Goal: Task Accomplishment & Management: Use online tool/utility

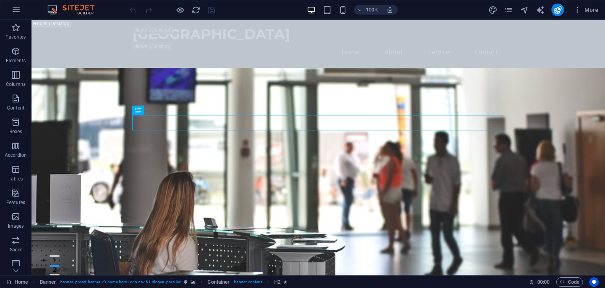
click at [15, 11] on icon "button" at bounding box center [15, 9] width 9 height 9
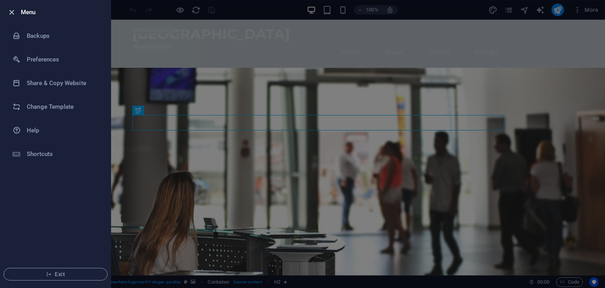
click at [14, 12] on icon "button" at bounding box center [11, 12] width 9 height 9
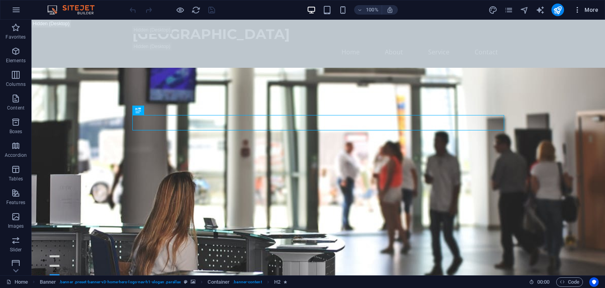
click at [591, 12] on span "More" at bounding box center [585, 10] width 25 height 8
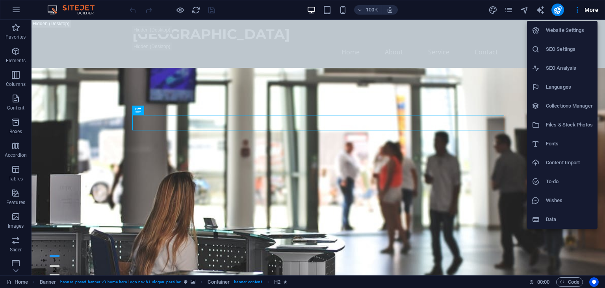
click at [571, 33] on h6 "Website Settings" at bounding box center [568, 30] width 47 height 9
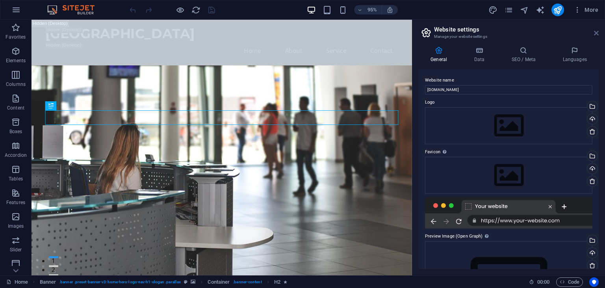
click at [597, 34] on icon at bounding box center [595, 33] width 5 height 6
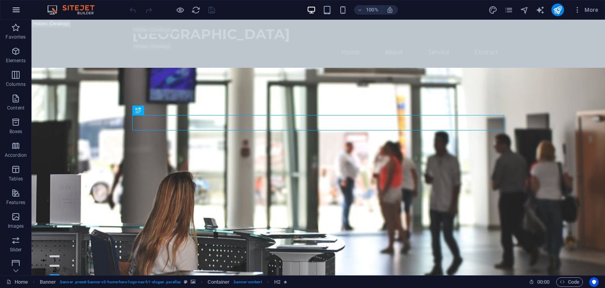
click at [17, 5] on icon "button" at bounding box center [15, 9] width 9 height 9
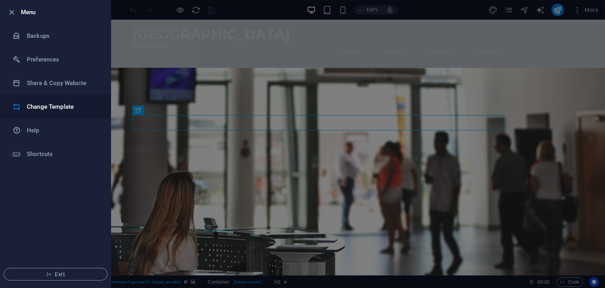
click at [55, 103] on h6 "Change Template" at bounding box center [63, 106] width 73 height 9
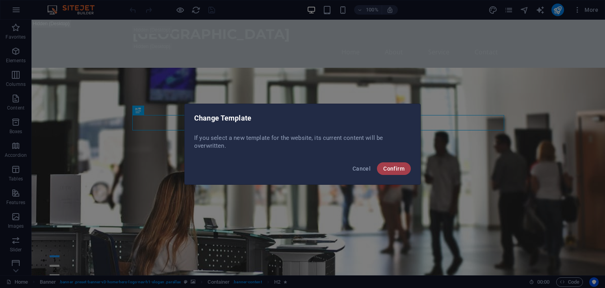
click at [389, 168] on span "Confirm" at bounding box center [393, 168] width 21 height 6
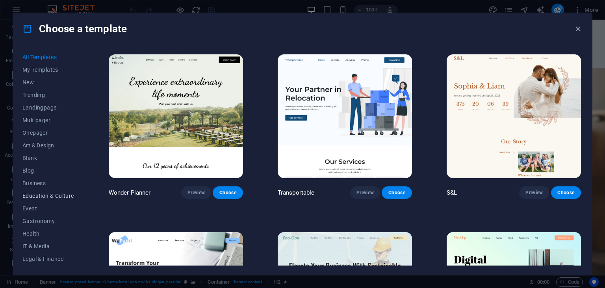
scroll to position [100, 0]
click at [575, 31] on icon "button" at bounding box center [577, 28] width 9 height 9
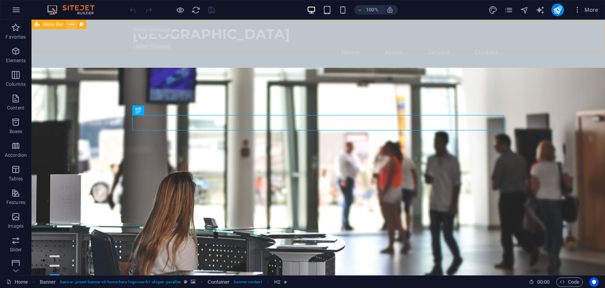
click at [74, 26] on icon at bounding box center [72, 24] width 4 height 8
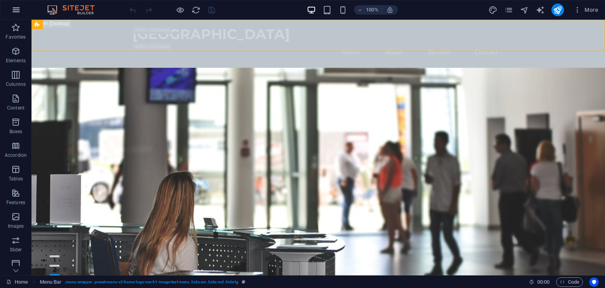
click at [14, 7] on icon "button" at bounding box center [15, 9] width 9 height 9
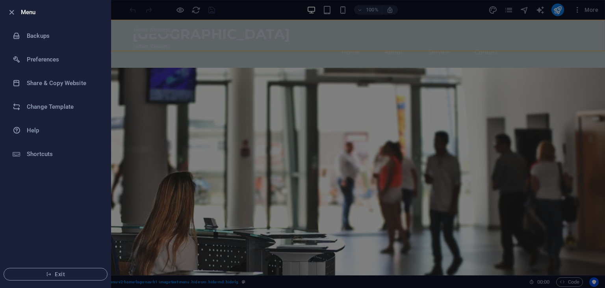
click at [14, 8] on icon "button" at bounding box center [11, 12] width 9 height 9
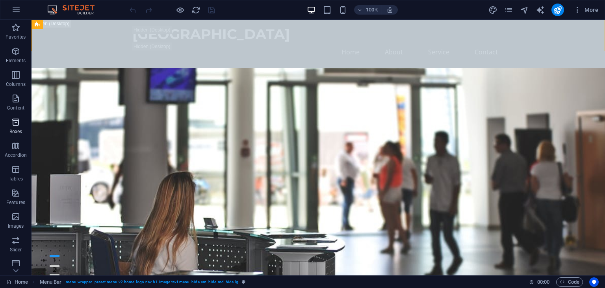
scroll to position [99, 0]
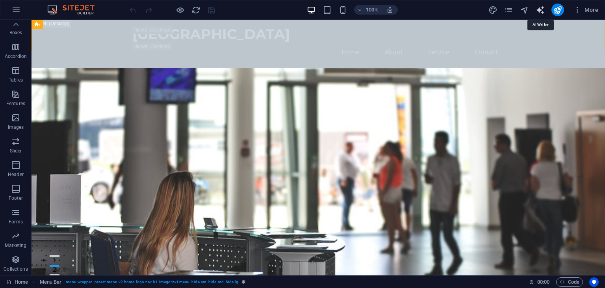
click at [540, 10] on icon "text_generator" at bounding box center [539, 10] width 9 height 9
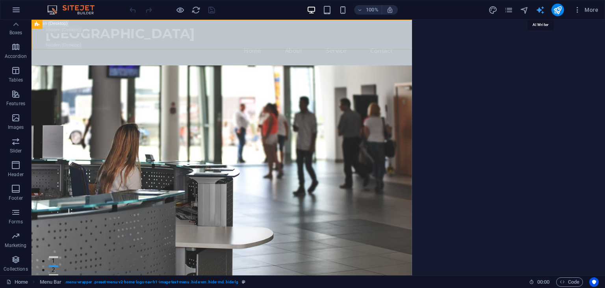
select select "English"
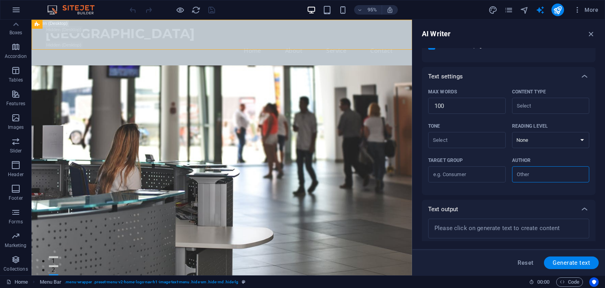
scroll to position [180, 0]
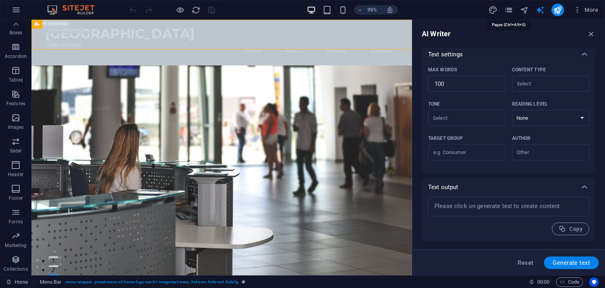
click at [512, 9] on icon "pages" at bounding box center [508, 10] width 9 height 9
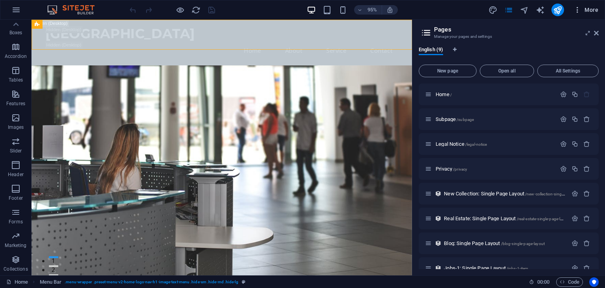
click at [586, 7] on span "More" at bounding box center [585, 10] width 25 height 8
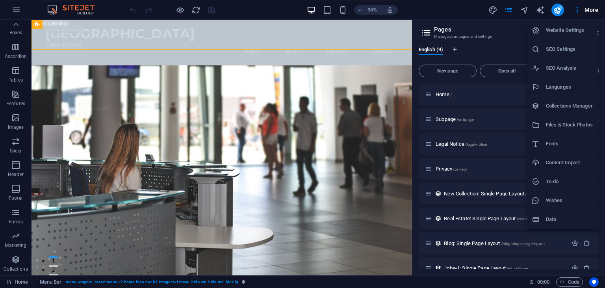
click at [577, 14] on div at bounding box center [302, 144] width 605 height 288
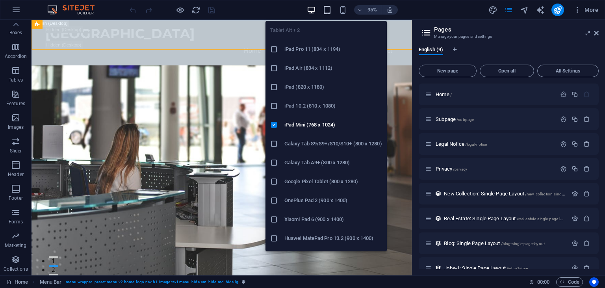
click at [328, 9] on icon "button" at bounding box center [326, 10] width 9 height 9
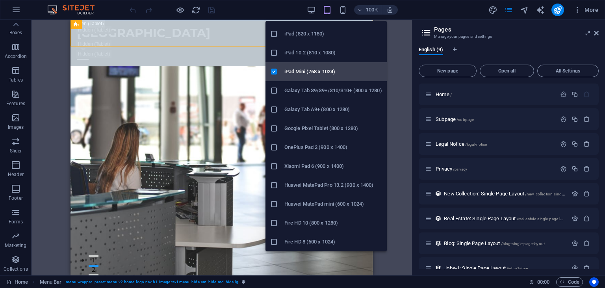
scroll to position [0, 0]
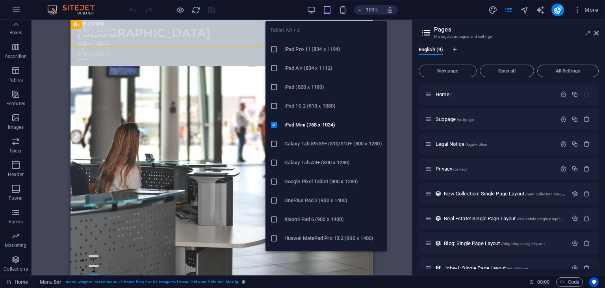
click at [279, 158] on li "Galaxy Tab A9+ (800 x 1280)" at bounding box center [325, 162] width 121 height 19
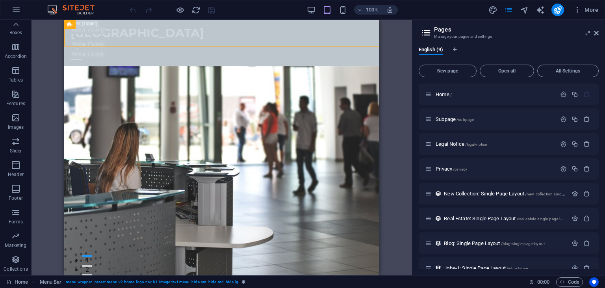
click at [86, 9] on img at bounding box center [74, 9] width 59 height 9
click at [21, 9] on button "button" at bounding box center [16, 9] width 19 height 19
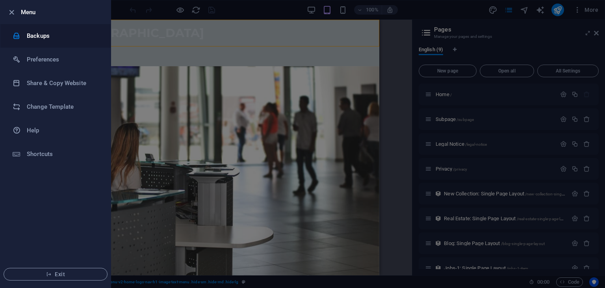
click at [44, 31] on h6 "Backups" at bounding box center [63, 35] width 73 height 9
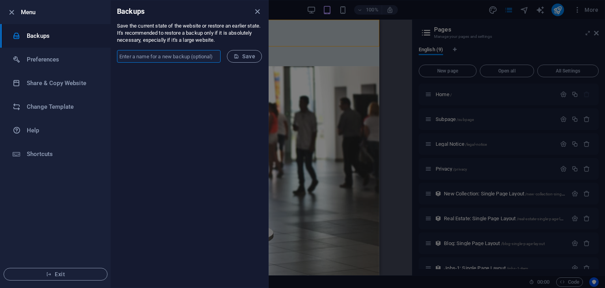
click at [155, 54] on input "text" at bounding box center [169, 56] width 104 height 13
type input "backup1"
click at [245, 57] on span "Save" at bounding box center [244, 56] width 22 height 6
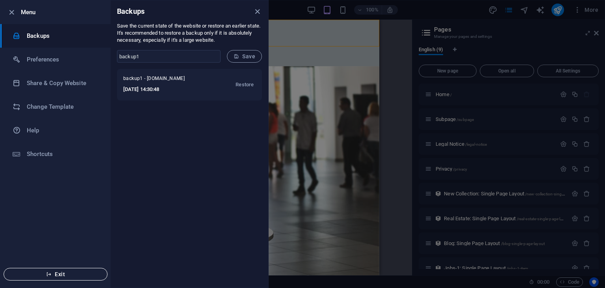
click at [66, 276] on span "Exit" at bounding box center [55, 274] width 91 height 6
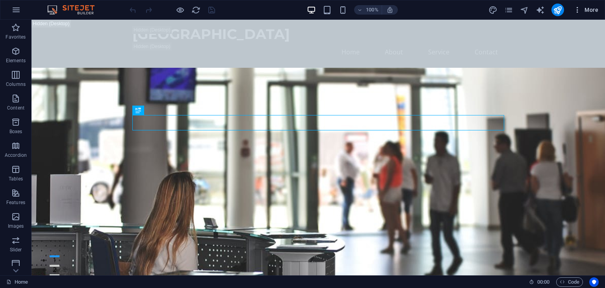
click at [593, 13] on span "More" at bounding box center [585, 10] width 25 height 8
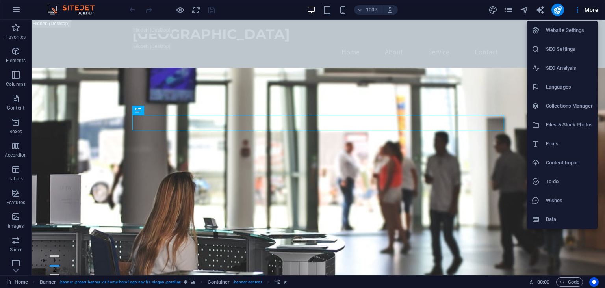
click at [86, 12] on div at bounding box center [302, 144] width 605 height 288
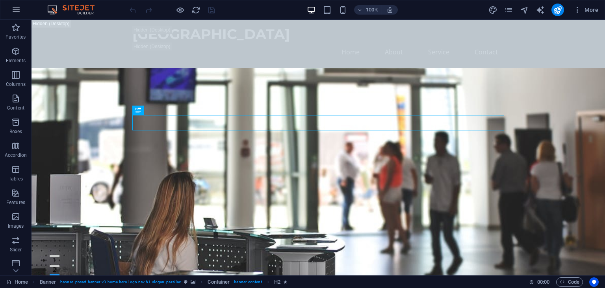
click at [17, 17] on button "button" at bounding box center [16, 9] width 19 height 19
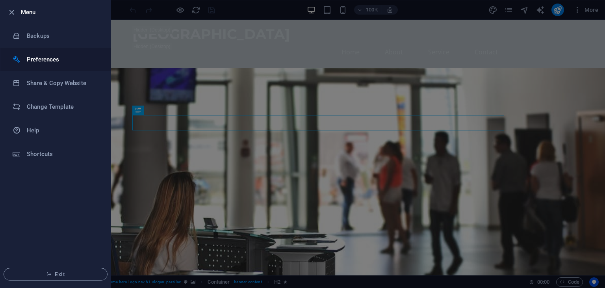
click at [47, 58] on h6 "Preferences" at bounding box center [63, 59] width 73 height 9
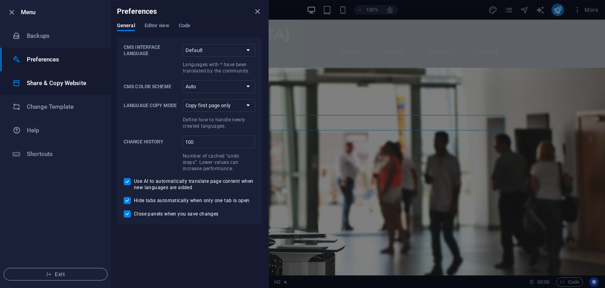
click at [49, 85] on h6 "Share & Copy Website" at bounding box center [63, 82] width 73 height 9
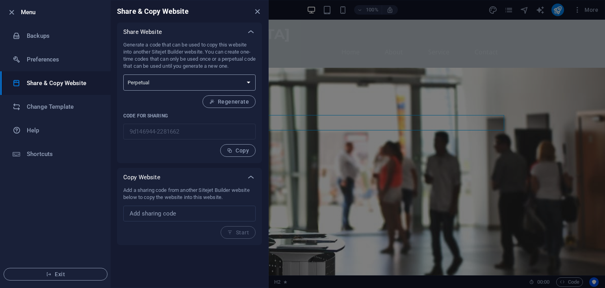
click at [123, 74] on select "One-time Perpetual" at bounding box center [189, 82] width 132 height 16
click at [191, 80] on select "One-time Perpetual" at bounding box center [189, 82] width 132 height 16
click at [246, 97] on button "Regenerate" at bounding box center [228, 101] width 53 height 13
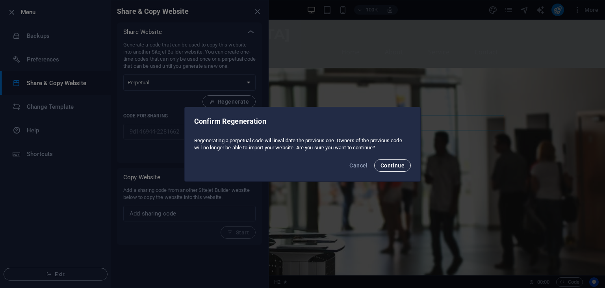
click at [398, 166] on span "Continue" at bounding box center [392, 165] width 24 height 6
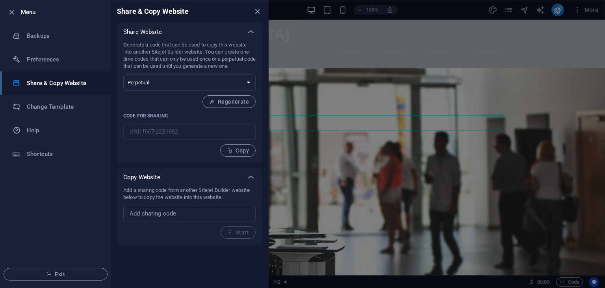
type input "d4d1f667-2281662"
click at [57, 106] on h6 "Change Template" at bounding box center [63, 106] width 73 height 9
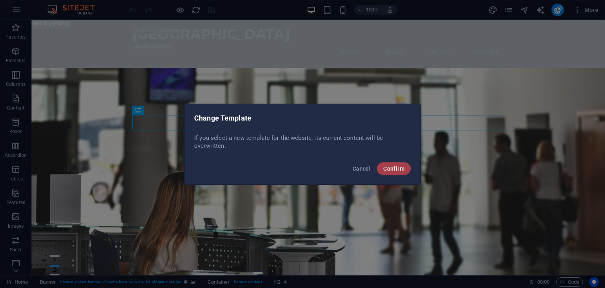
click at [385, 162] on button "Confirm" at bounding box center [394, 168] width 34 height 13
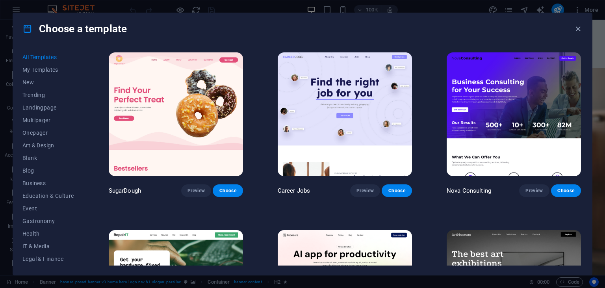
click at [570, 26] on div "Choose a template" at bounding box center [302, 28] width 579 height 31
click at [575, 29] on icon "button" at bounding box center [577, 28] width 9 height 9
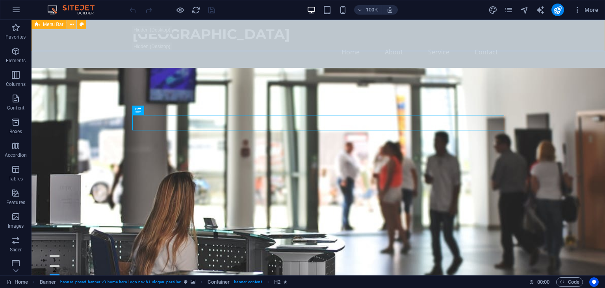
click at [72, 26] on icon at bounding box center [72, 24] width 4 height 8
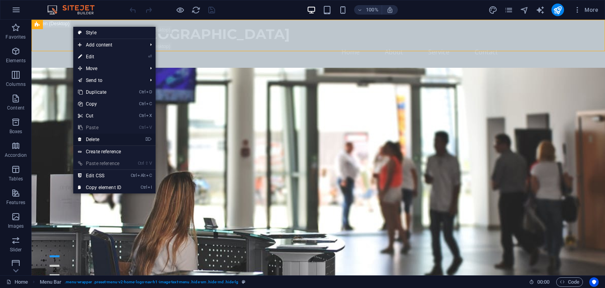
click at [113, 136] on link "⌦ Delete" at bounding box center [99, 139] width 53 height 12
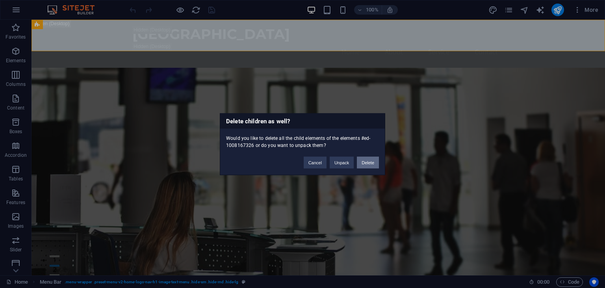
click at [370, 165] on button "Delete" at bounding box center [368, 162] width 22 height 12
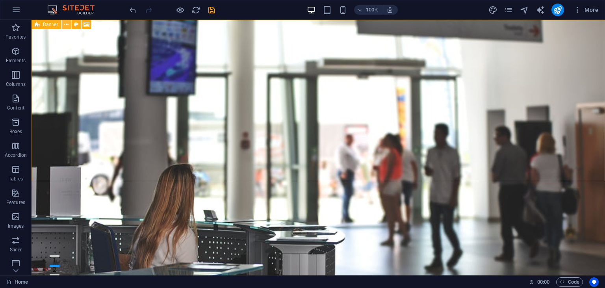
click at [65, 25] on icon at bounding box center [66, 24] width 4 height 8
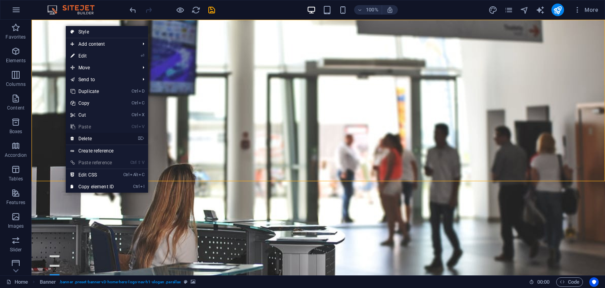
click at [105, 142] on link "⌦ Delete" at bounding box center [92, 139] width 53 height 12
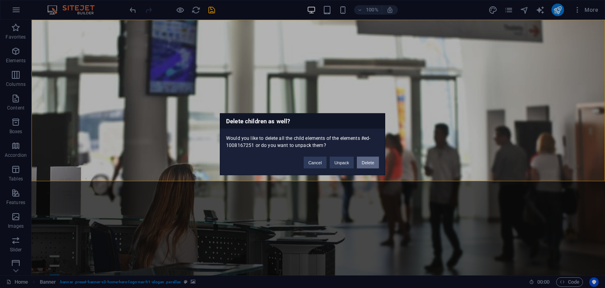
click at [371, 163] on button "Delete" at bounding box center [368, 162] width 22 height 12
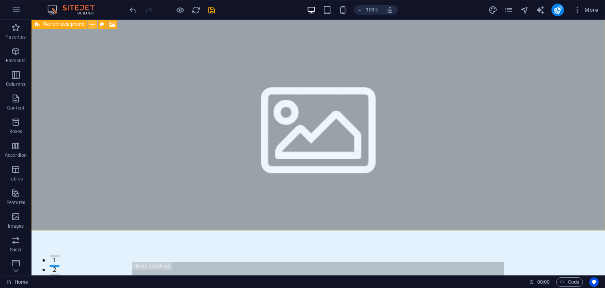
click at [91, 28] on icon at bounding box center [92, 24] width 4 height 8
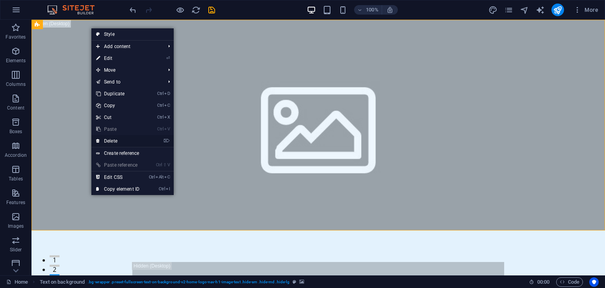
click at [132, 141] on link "⌦ Delete" at bounding box center [117, 141] width 53 height 12
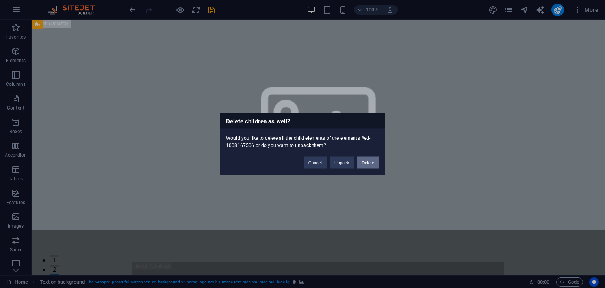
click at [374, 167] on button "Delete" at bounding box center [368, 162] width 22 height 12
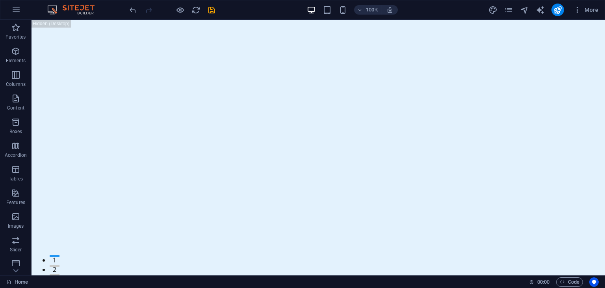
click at [62, 7] on img at bounding box center [74, 9] width 59 height 9
click at [18, 4] on button "button" at bounding box center [16, 9] width 19 height 19
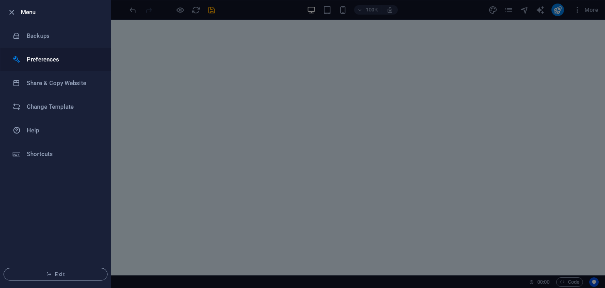
click at [57, 63] on h6 "Preferences" at bounding box center [63, 59] width 73 height 9
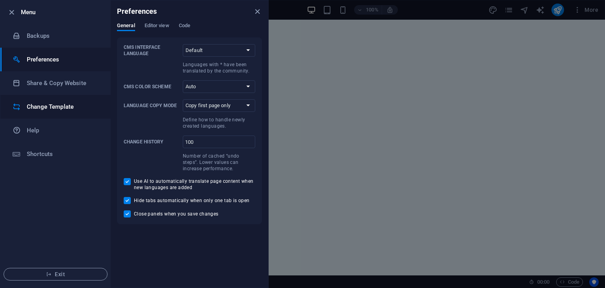
click at [54, 110] on h6 "Change Template" at bounding box center [63, 106] width 73 height 9
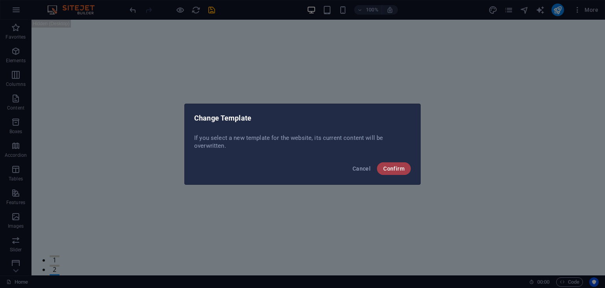
click at [399, 165] on button "Confirm" at bounding box center [394, 168] width 34 height 13
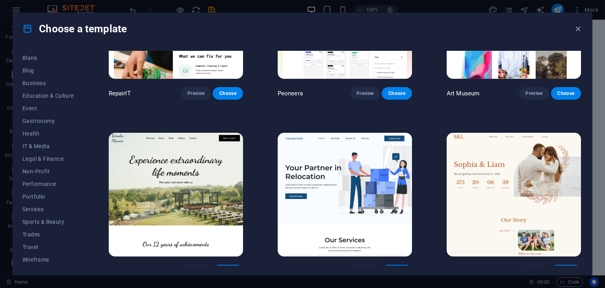
scroll to position [330, 0]
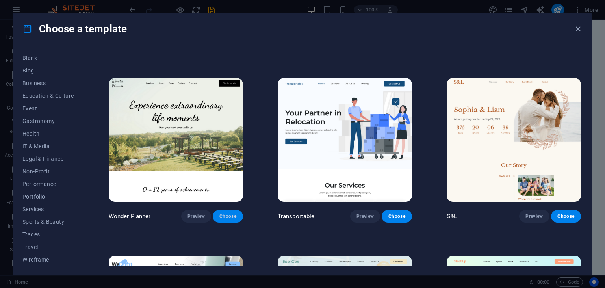
click at [229, 219] on span "Choose" at bounding box center [227, 216] width 17 height 6
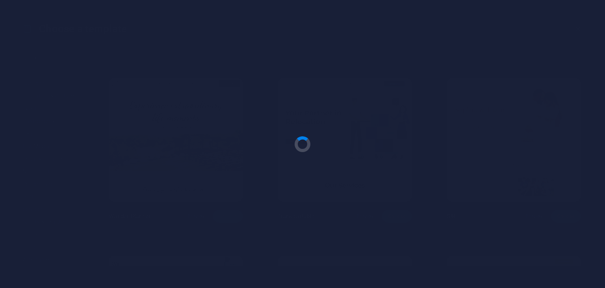
checkbox input "false"
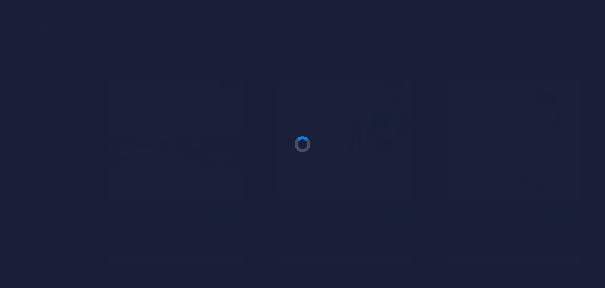
checkbox input "false"
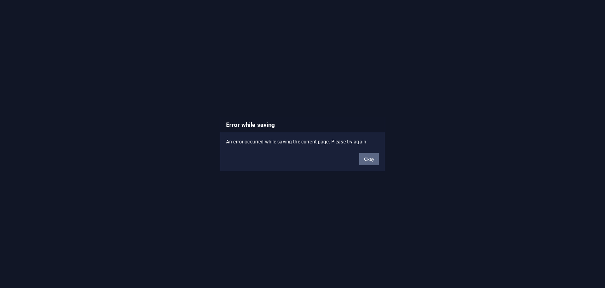
click at [367, 155] on button "Okay" at bounding box center [369, 159] width 20 height 12
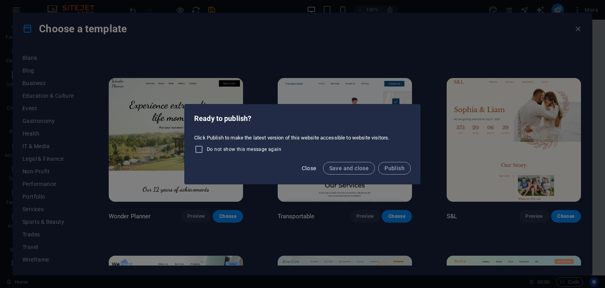
click at [312, 170] on span "Close" at bounding box center [308, 168] width 15 height 6
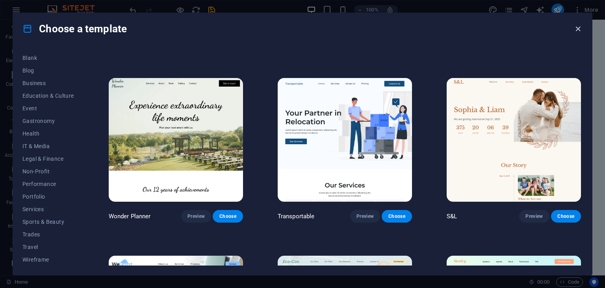
click at [578, 32] on icon "button" at bounding box center [577, 28] width 9 height 9
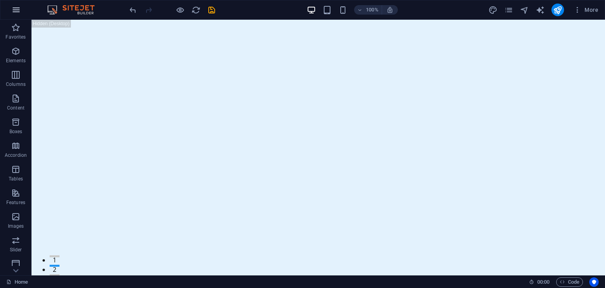
click at [18, 10] on icon "button" at bounding box center [15, 9] width 9 height 9
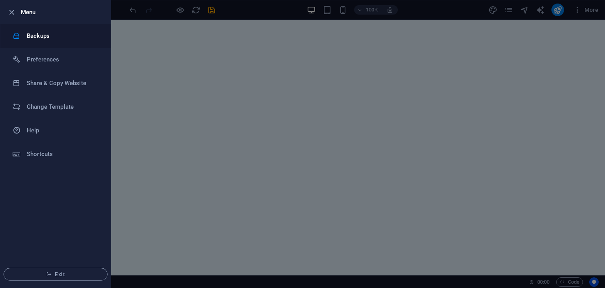
click at [46, 45] on li "Backups" at bounding box center [55, 36] width 110 height 24
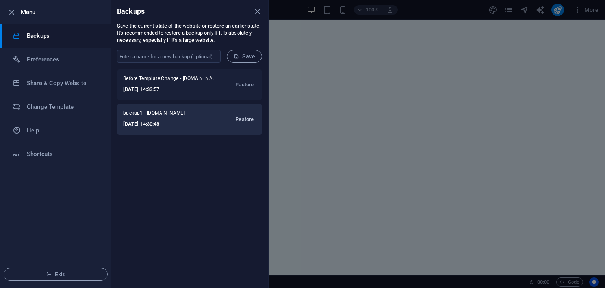
click at [242, 118] on span "Restore" at bounding box center [244, 119] width 18 height 9
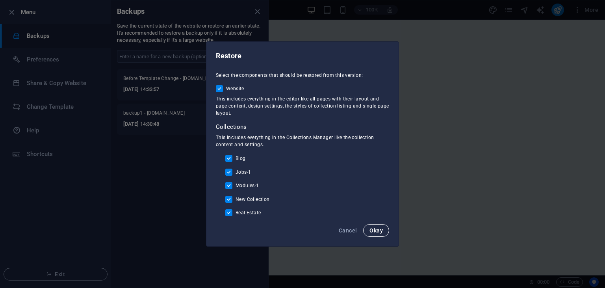
click at [371, 232] on span "Okay" at bounding box center [375, 230] width 13 height 6
checkbox input "false"
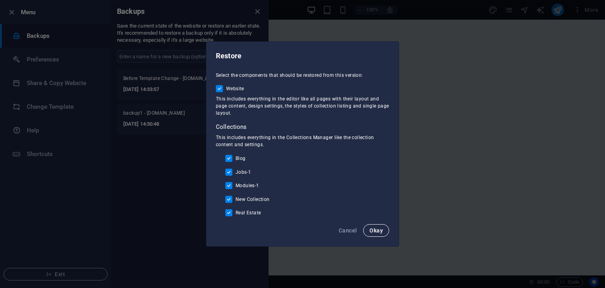
checkbox input "false"
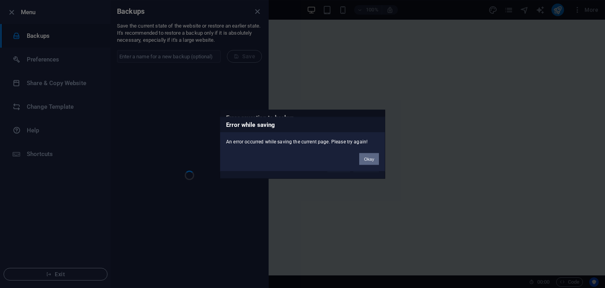
click at [372, 159] on button "Okay" at bounding box center [369, 159] width 20 height 12
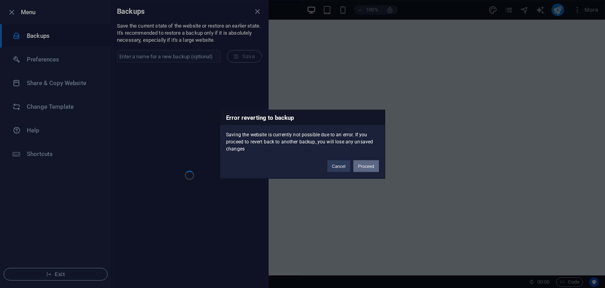
click at [364, 166] on button "Proceed" at bounding box center [366, 166] width 26 height 12
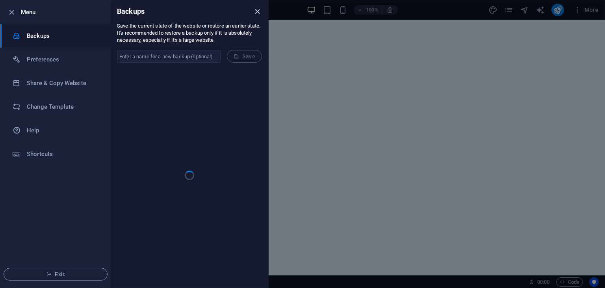
click at [253, 14] on icon "close" at bounding box center [257, 11] width 9 height 9
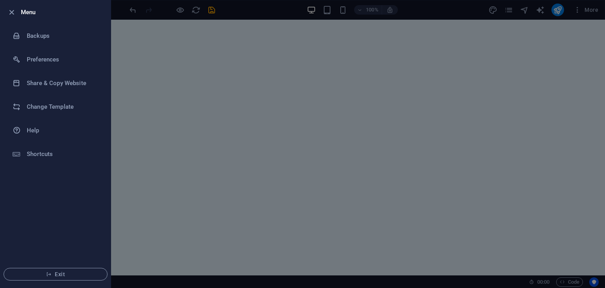
click at [17, 12] on div at bounding box center [14, 11] width 14 height 9
click at [13, 12] on icon "button" at bounding box center [11, 12] width 9 height 9
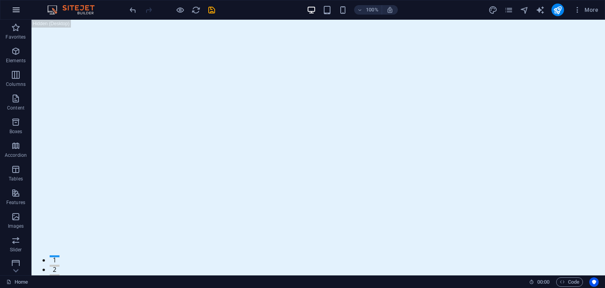
click at [15, 12] on icon "button" at bounding box center [15, 9] width 9 height 9
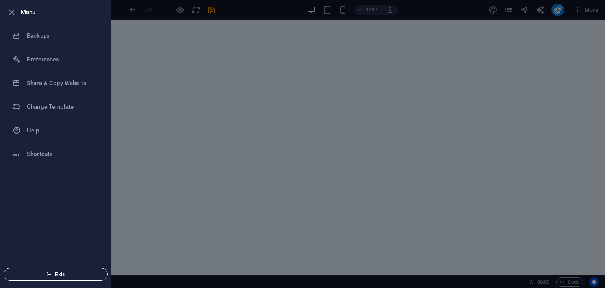
click at [58, 275] on span "Exit" at bounding box center [55, 274] width 91 height 6
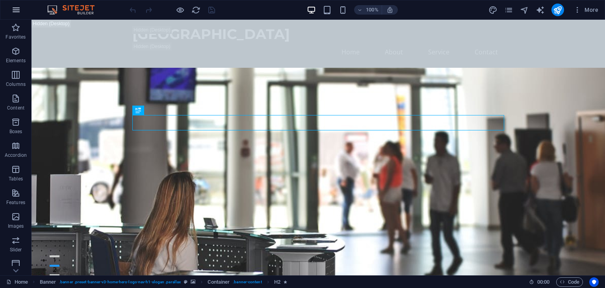
click at [18, 7] on icon "button" at bounding box center [15, 9] width 9 height 9
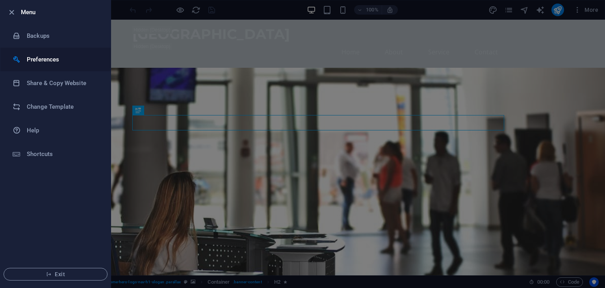
click at [38, 64] on h6 "Preferences" at bounding box center [63, 59] width 73 height 9
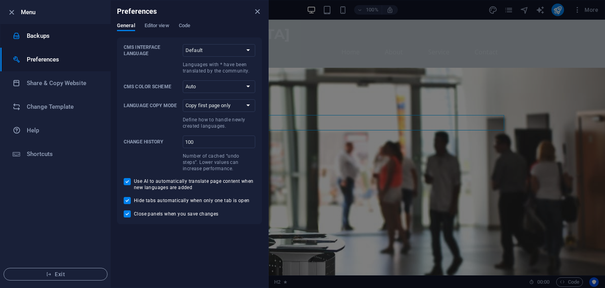
click at [44, 39] on h6 "Backups" at bounding box center [63, 35] width 73 height 9
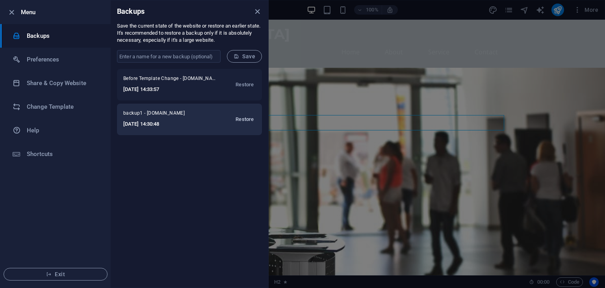
click at [246, 119] on span "Restore" at bounding box center [244, 119] width 18 height 9
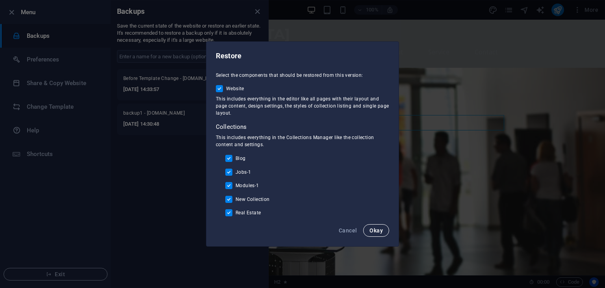
click at [378, 232] on span "Okay" at bounding box center [375, 230] width 13 height 6
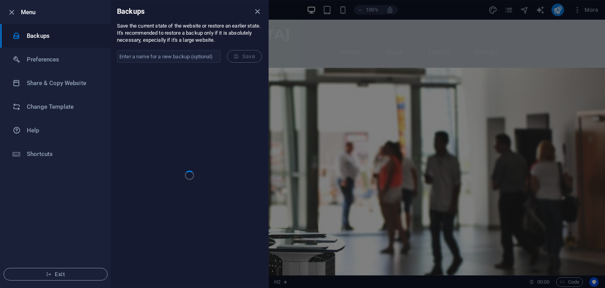
checkbox input "false"
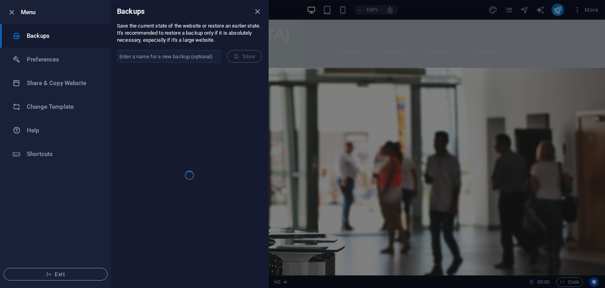
checkbox input "false"
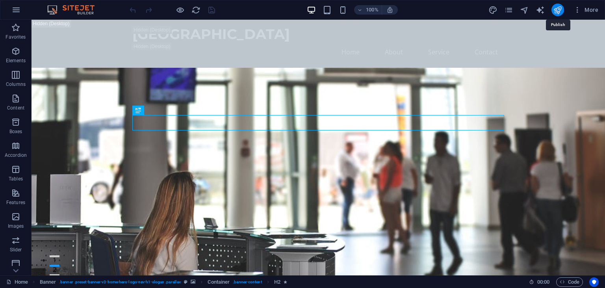
click at [558, 12] on icon "publish" at bounding box center [557, 10] width 9 height 9
click at [541, 13] on icon "text_generator" at bounding box center [539, 10] width 9 height 9
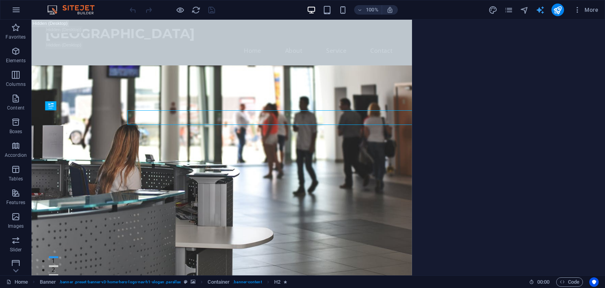
select select "English"
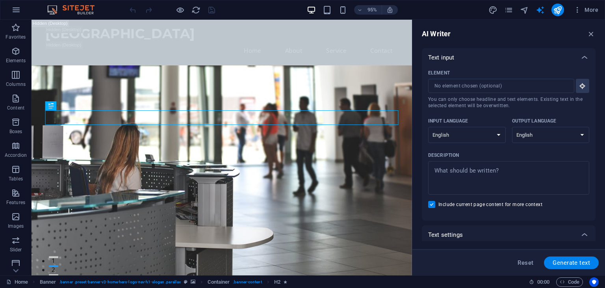
click at [567, 57] on div "Text input" at bounding box center [501, 58] width 147 height 8
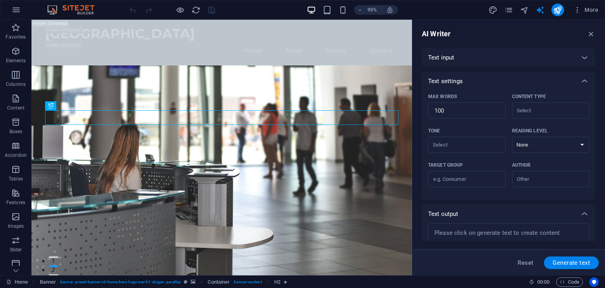
click at [567, 57] on div "Text input" at bounding box center [501, 58] width 147 height 8
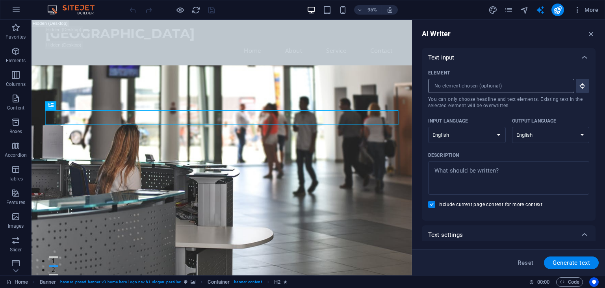
click at [550, 86] on input "Element ​ You can only choose headline and text elements. Existing text in the …" at bounding box center [498, 86] width 141 height 14
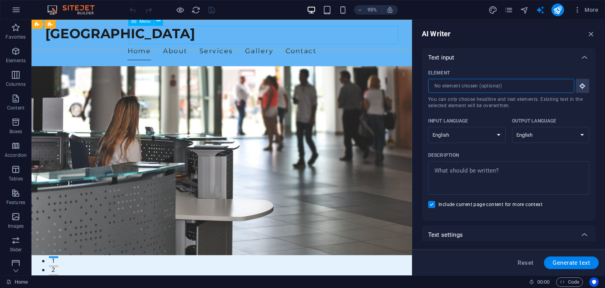
scroll to position [1096, 0]
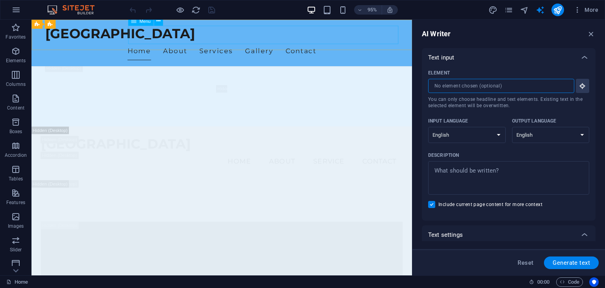
click at [358, 43] on nav "Home About Services Gallery Contact" at bounding box center [232, 53] width 372 height 20
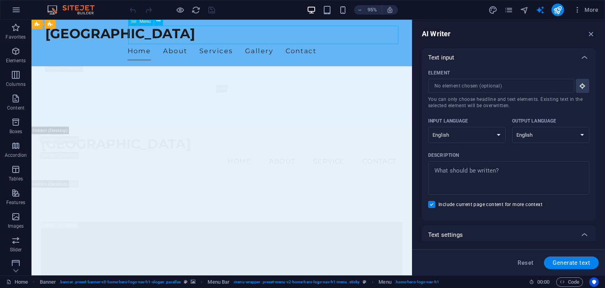
scroll to position [1078, 0]
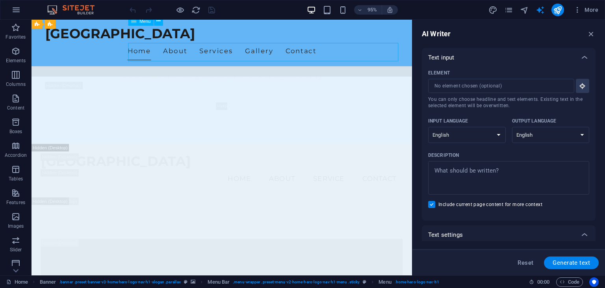
click at [362, 43] on nav "Home About Services Gallery Contact" at bounding box center [232, 53] width 372 height 20
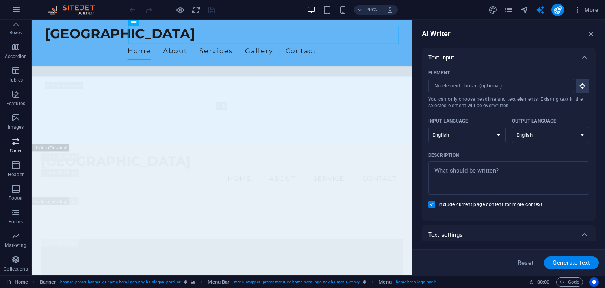
scroll to position [0, 0]
click at [590, 10] on span "More" at bounding box center [585, 10] width 25 height 8
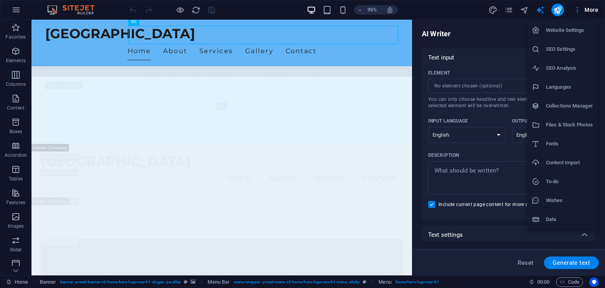
click at [556, 11] on div at bounding box center [302, 144] width 605 height 288
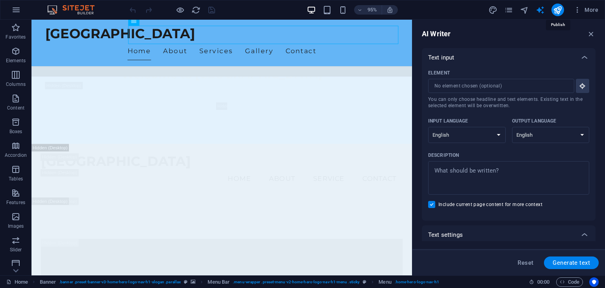
click at [556, 11] on icon "publish" at bounding box center [557, 10] width 9 height 9
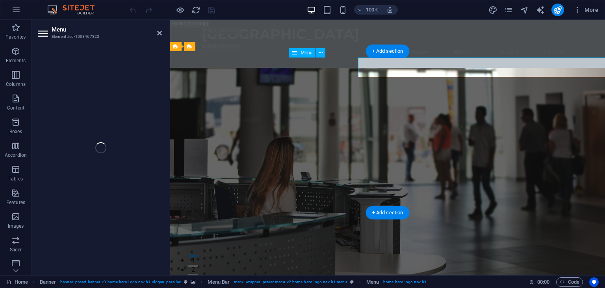
select select
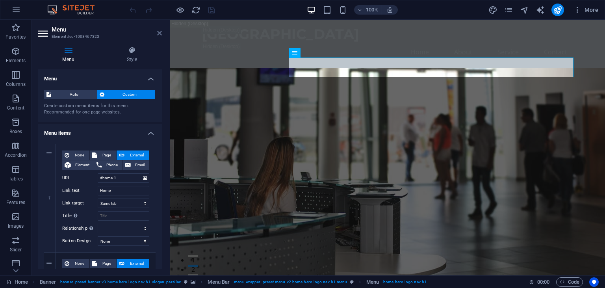
click at [159, 34] on icon at bounding box center [159, 33] width 5 height 6
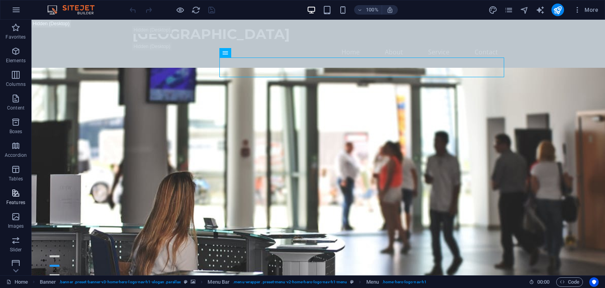
scroll to position [99, 0]
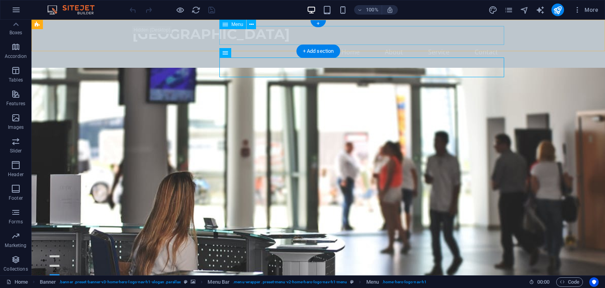
click at [491, 43] on nav "Home About Service Contact" at bounding box center [318, 52] width 372 height 19
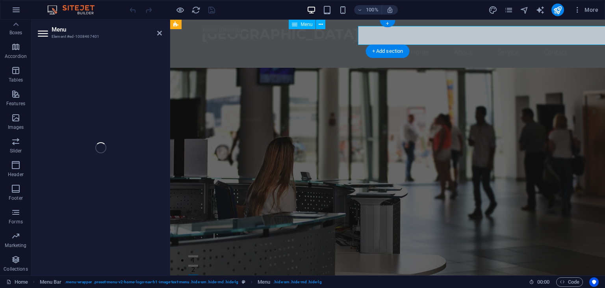
select select
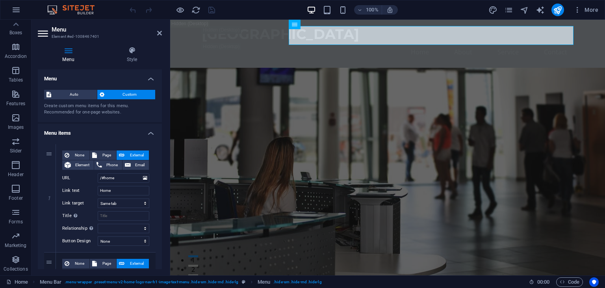
click at [157, 37] on header "Menu Element #ed-1008467401" at bounding box center [100, 30] width 124 height 20
click at [157, 34] on icon at bounding box center [159, 33] width 5 height 6
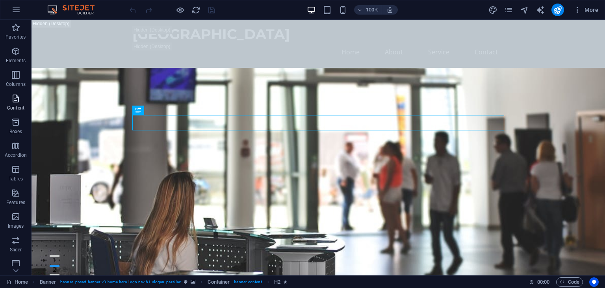
click at [15, 107] on p "Content" at bounding box center [15, 108] width 17 height 6
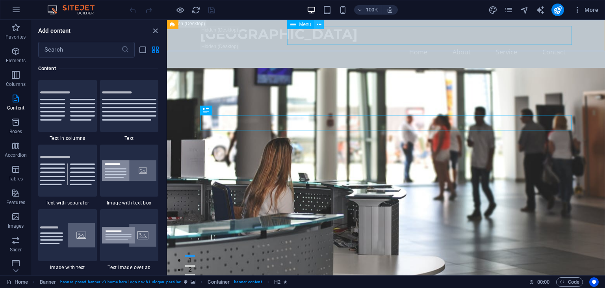
click at [321, 27] on button at bounding box center [318, 24] width 9 height 9
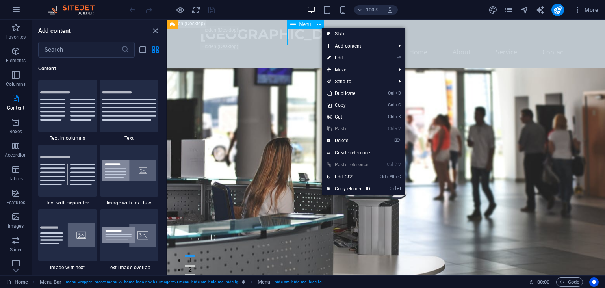
click at [303, 24] on span "Menu" at bounding box center [305, 24] width 12 height 5
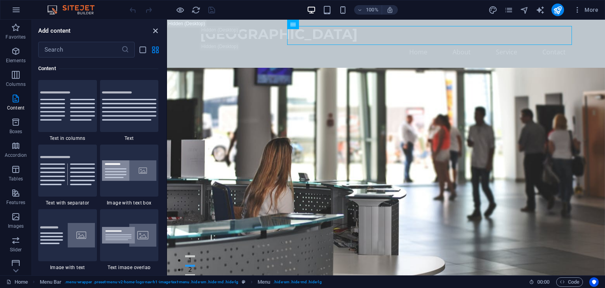
click at [157, 28] on icon "close panel" at bounding box center [155, 30] width 9 height 9
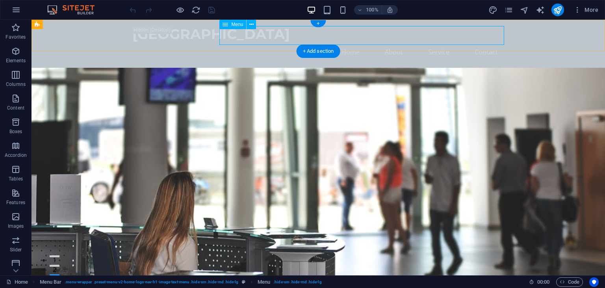
click at [438, 43] on nav "Home About Service Contact" at bounding box center [318, 52] width 372 height 19
click at [320, 26] on div "+" at bounding box center [317, 23] width 15 height 7
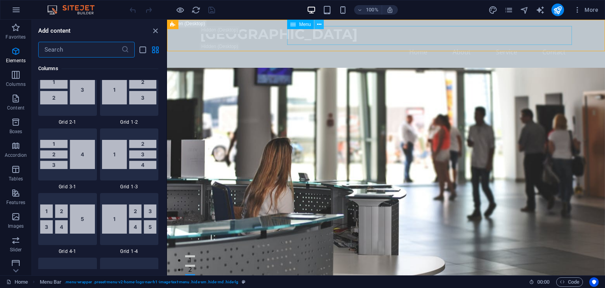
scroll to position [1377, 0]
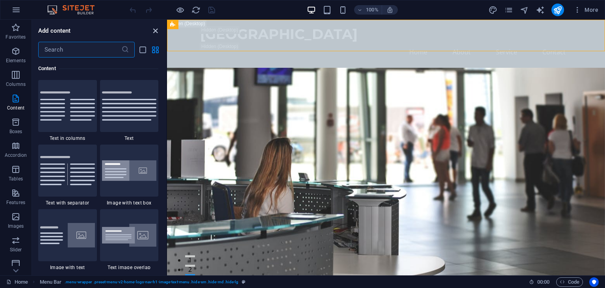
click at [159, 31] on icon "close panel" at bounding box center [155, 30] width 9 height 9
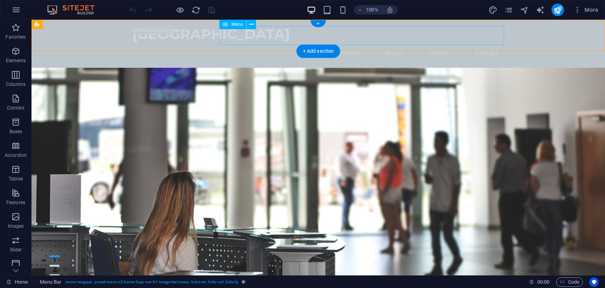
click at [487, 43] on nav "Home About Service Contact" at bounding box center [318, 52] width 372 height 19
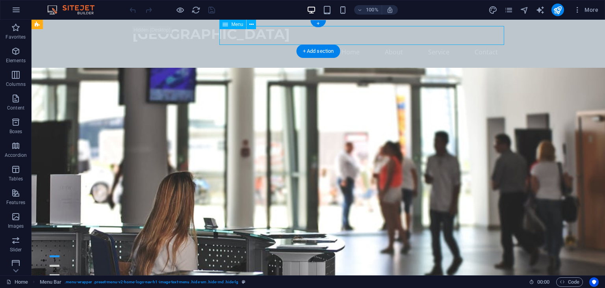
click at [487, 43] on nav "Home About Service Contact" at bounding box center [318, 52] width 372 height 19
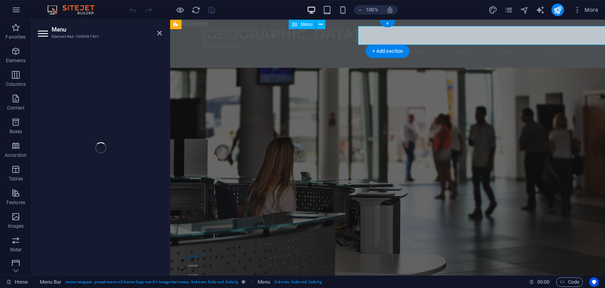
select select
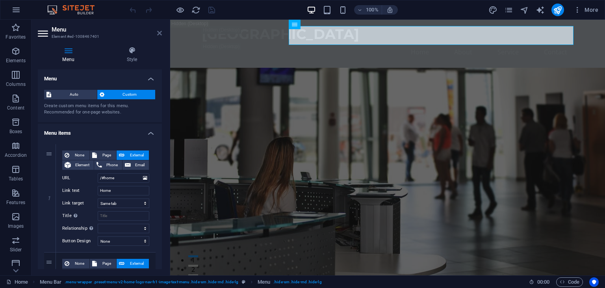
click at [158, 35] on icon at bounding box center [159, 33] width 5 height 6
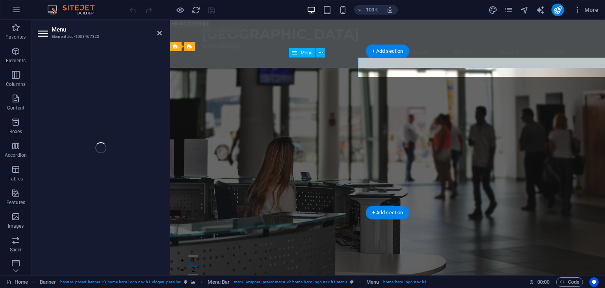
select select
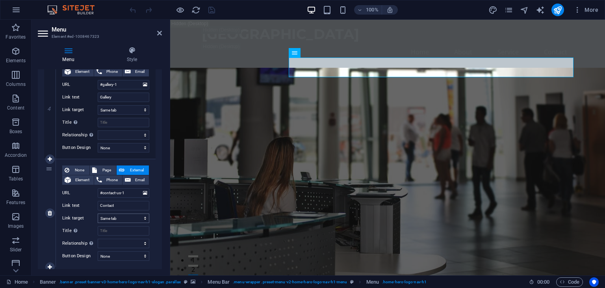
scroll to position [438, 0]
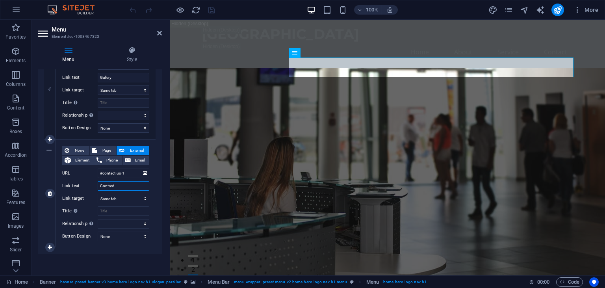
click at [128, 184] on input "Contact" at bounding box center [124, 185] width 52 height 9
click at [259, 45] on div "Royal Valley Home About Service Contact" at bounding box center [387, 44] width 434 height 48
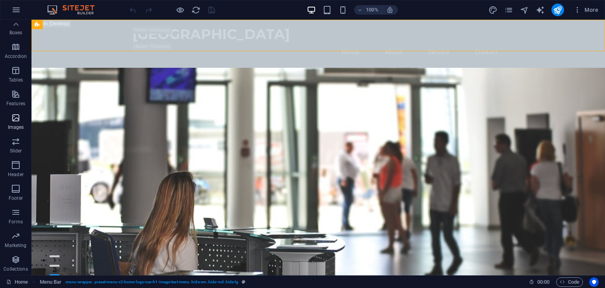
scroll to position [0, 0]
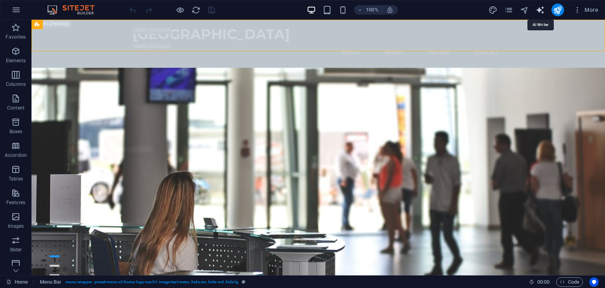
click at [542, 9] on icon "text_generator" at bounding box center [539, 10] width 9 height 9
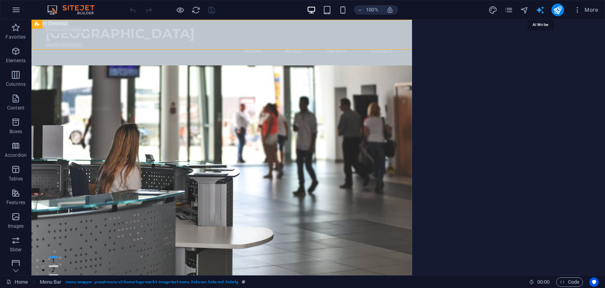
select select "English"
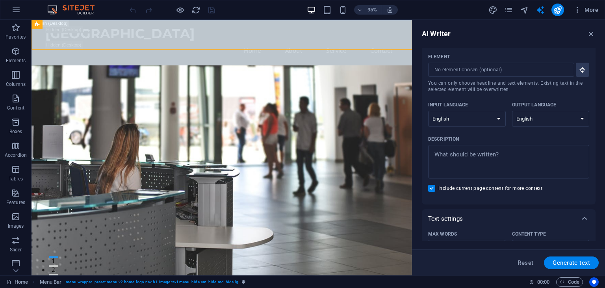
scroll to position [18, 0]
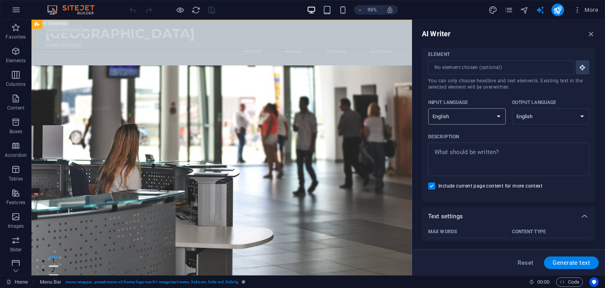
click at [428, 108] on select "Albanian Arabic Armenian Awadhi Azerbaijani Bashkir Basque Belarusian Bengali B…" at bounding box center [467, 116] width 78 height 16
click at [490, 115] on select "Albanian Arabic Armenian Awadhi Azerbaijani Bashkir Basque Belarusian Bengali B…" at bounding box center [467, 116] width 78 height 16
click at [509, 94] on div "Element ​ You can only choose headline and text elements. Existing text in the …" at bounding box center [508, 121] width 161 height 147
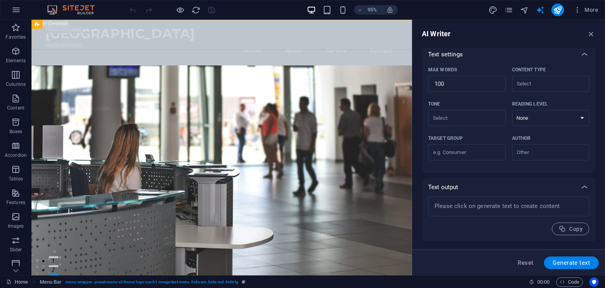
scroll to position [0, 0]
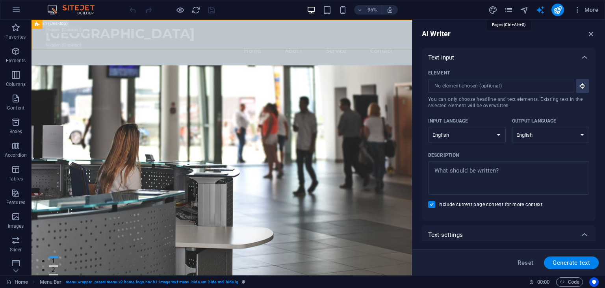
click at [508, 9] on icon "pages" at bounding box center [508, 10] width 9 height 9
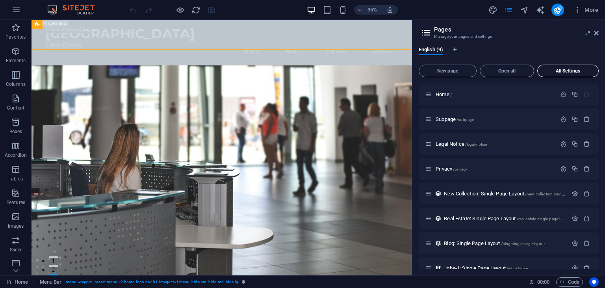
click at [552, 72] on span "All Settings" at bounding box center [567, 70] width 54 height 5
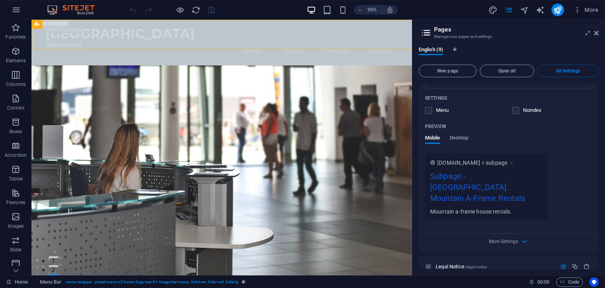
scroll to position [513, 0]
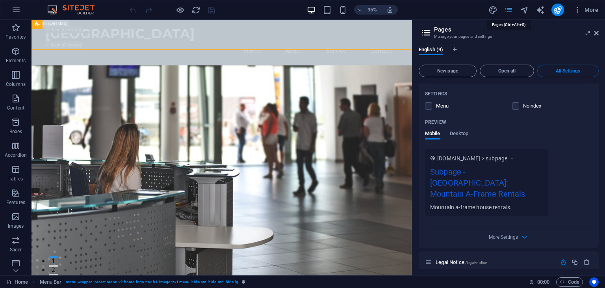
click at [508, 10] on icon "pages" at bounding box center [508, 10] width 9 height 9
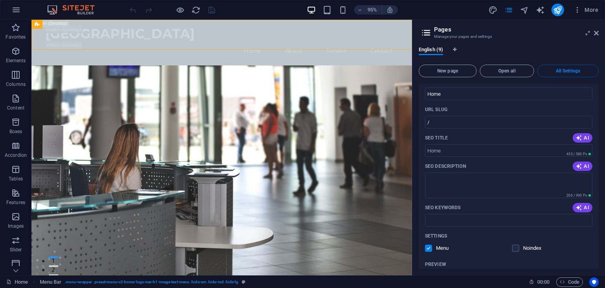
scroll to position [0, 0]
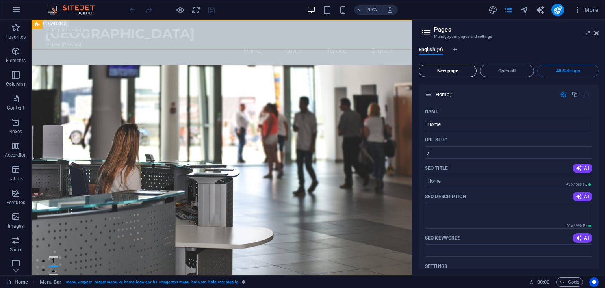
click at [458, 73] on span "New page" at bounding box center [447, 70] width 51 height 5
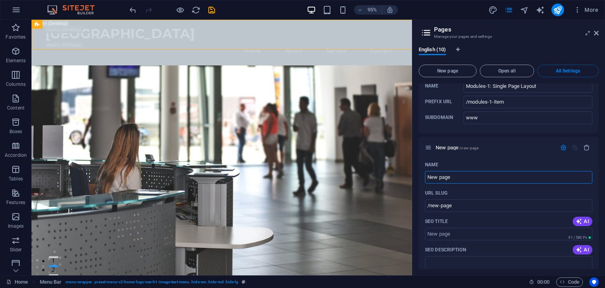
scroll to position [1688, 0]
click at [583, 145] on icon "button" at bounding box center [586, 148] width 7 height 7
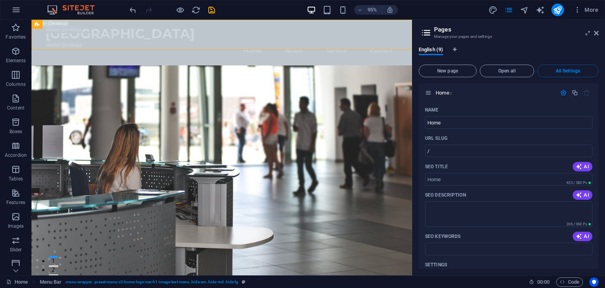
scroll to position [0, 0]
click at [542, 14] on icon "text_generator" at bounding box center [539, 10] width 9 height 9
select select "English"
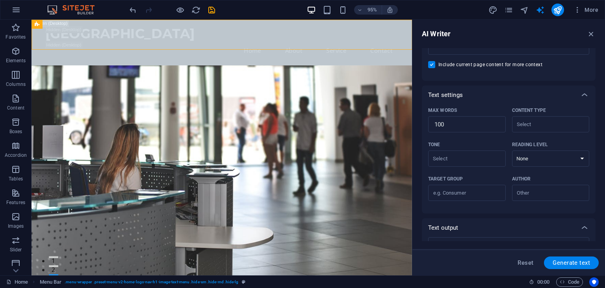
scroll to position [180, 0]
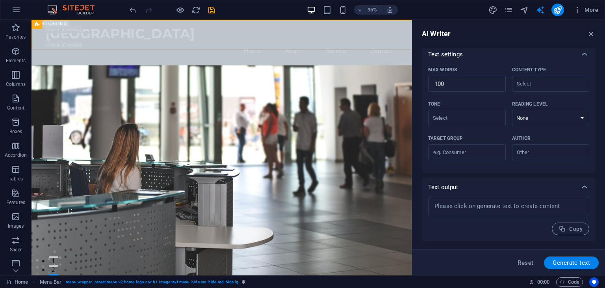
type textarea "x"
click at [17, 9] on icon "button" at bounding box center [15, 9] width 9 height 9
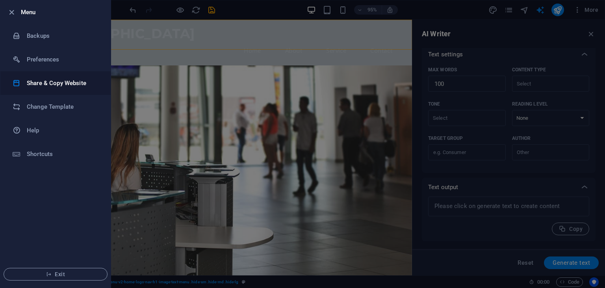
click at [44, 81] on h6 "Share & Copy Website" at bounding box center [63, 82] width 73 height 9
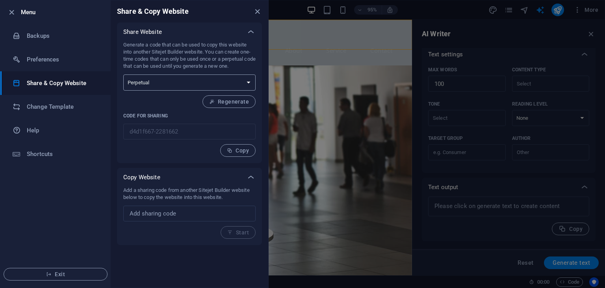
click at [123, 74] on select "One-time Perpetual" at bounding box center [189, 82] width 132 height 16
click at [199, 83] on select "One-time Perpetual" at bounding box center [189, 82] width 132 height 16
select select "onetime"
click option "One-time" at bounding box center [0, 0] width 0 height 0
click at [253, 177] on icon at bounding box center [250, 176] width 9 height 9
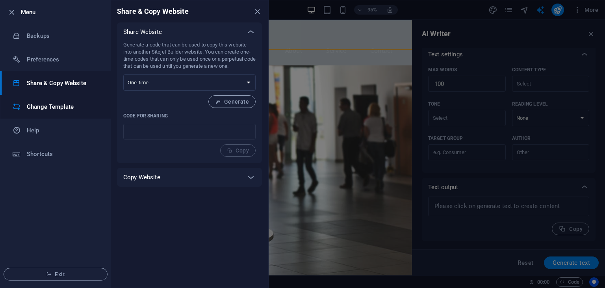
click at [68, 109] on h6 "Change Template" at bounding box center [63, 106] width 73 height 9
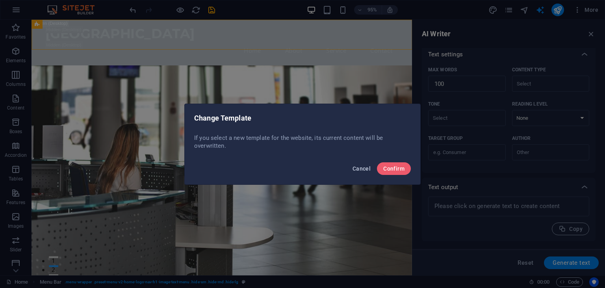
click at [362, 168] on span "Cancel" at bounding box center [361, 168] width 18 height 6
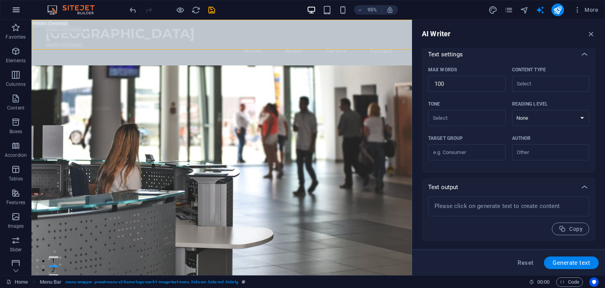
click at [12, 5] on icon "button" at bounding box center [15, 9] width 9 height 9
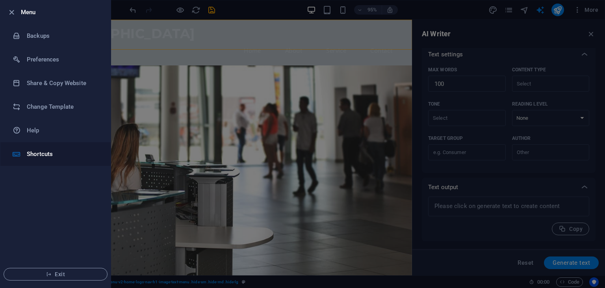
click at [40, 148] on li "Shortcuts" at bounding box center [55, 154] width 110 height 24
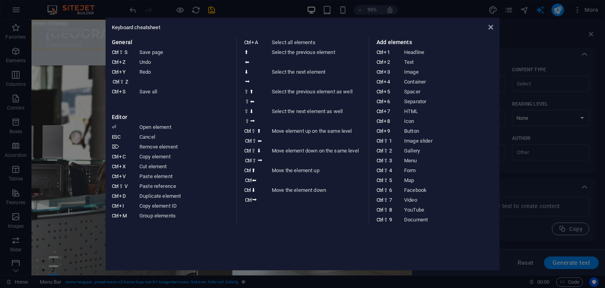
click at [80, 128] on aside "Keyboard cheatsheet General Ctrl ⇧ S Save page Ctrl Z Undo Ctrl Y Ctrl ⇧ Z Redo…" at bounding box center [302, 144] width 605 height 288
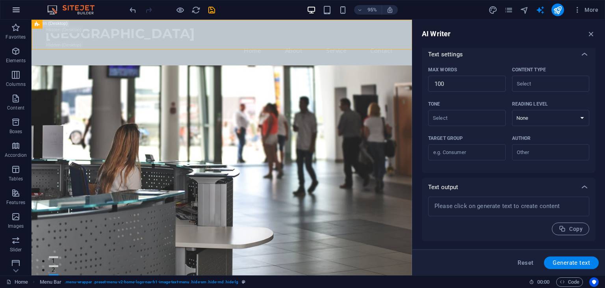
click at [13, 9] on icon "button" at bounding box center [15, 9] width 9 height 9
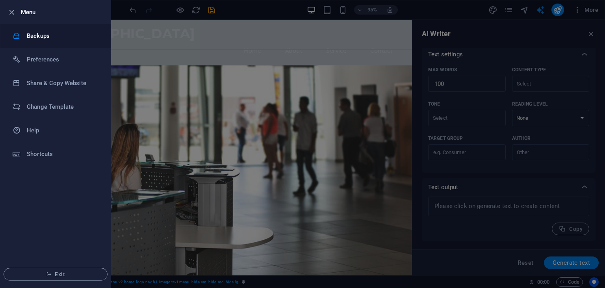
click at [37, 38] on h6 "Backups" at bounding box center [63, 35] width 73 height 9
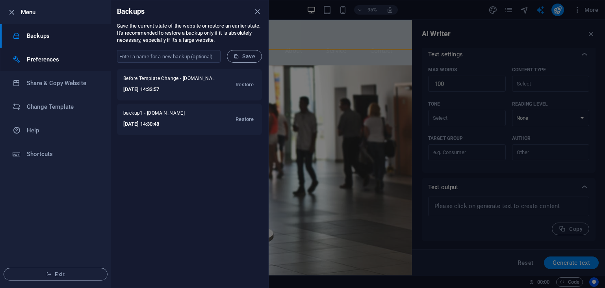
click at [50, 61] on h6 "Preferences" at bounding box center [63, 59] width 73 height 9
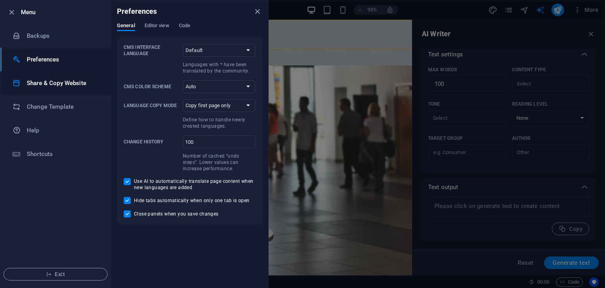
click at [53, 87] on h6 "Share & Copy Website" at bounding box center [63, 82] width 73 height 9
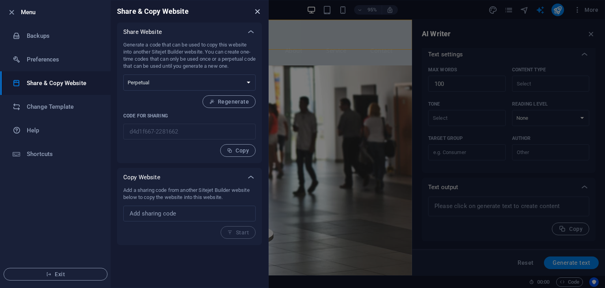
click at [261, 15] on icon "close" at bounding box center [257, 11] width 9 height 9
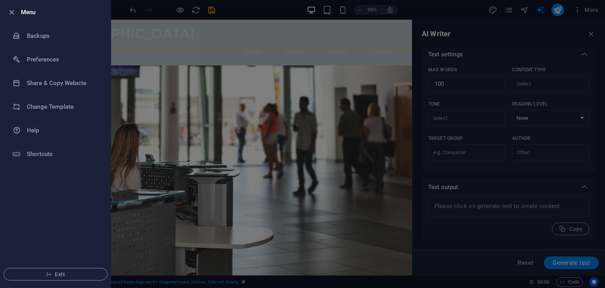
click at [152, 15] on div at bounding box center [302, 144] width 605 height 288
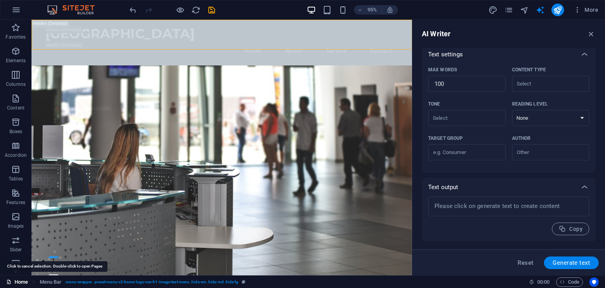
click at [26, 281] on link "Home" at bounding box center [17, 281] width 22 height 9
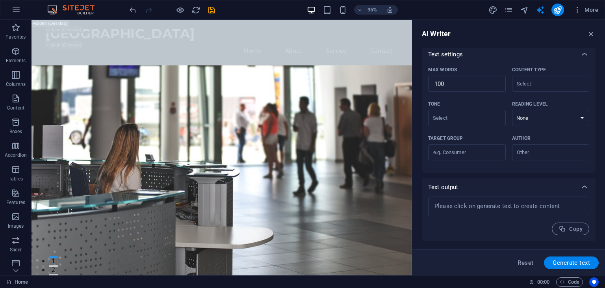
click at [594, 29] on div "AI Writer" at bounding box center [509, 33] width 174 height 9
click at [593, 34] on icon "button" at bounding box center [590, 34] width 9 height 9
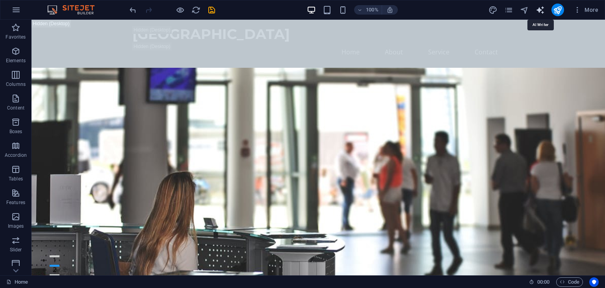
click at [541, 13] on icon "text_generator" at bounding box center [539, 10] width 9 height 9
select select "English"
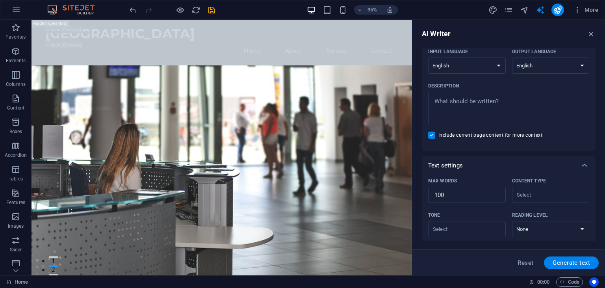
scroll to position [80, 0]
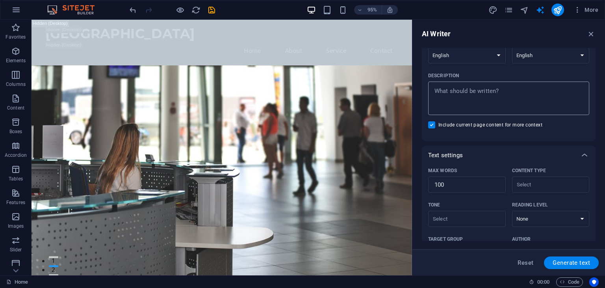
click at [514, 96] on textarea "Description x ​" at bounding box center [508, 98] width 153 height 26
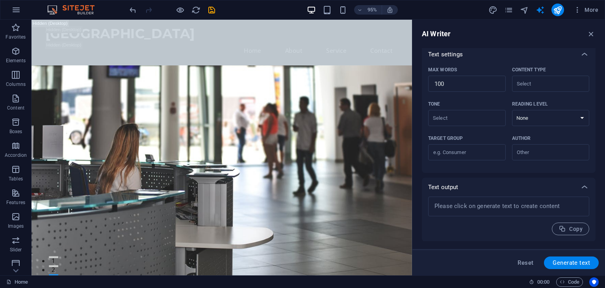
scroll to position [0, 0]
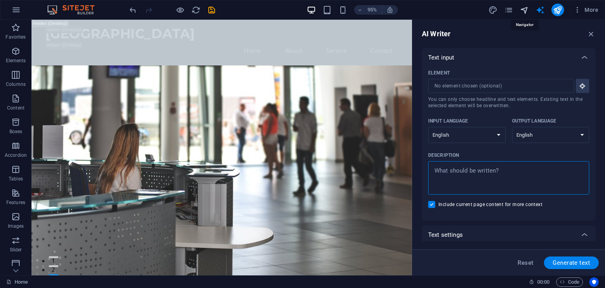
type textarea "x"
click at [525, 9] on icon "navigator" at bounding box center [524, 10] width 9 height 9
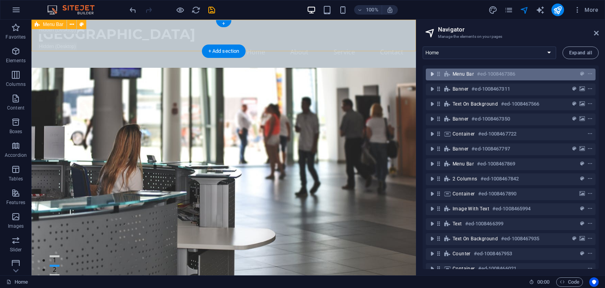
click at [434, 71] on icon "toggle-expand" at bounding box center [432, 74] width 8 height 8
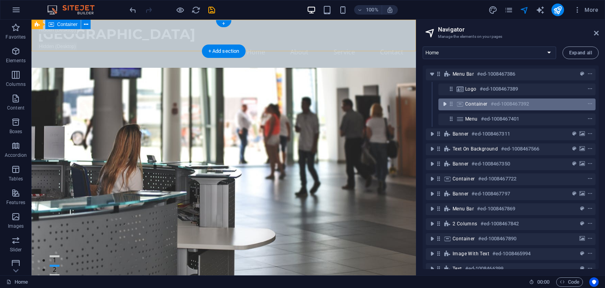
click at [445, 104] on icon "toggle-expand" at bounding box center [444, 104] width 8 height 8
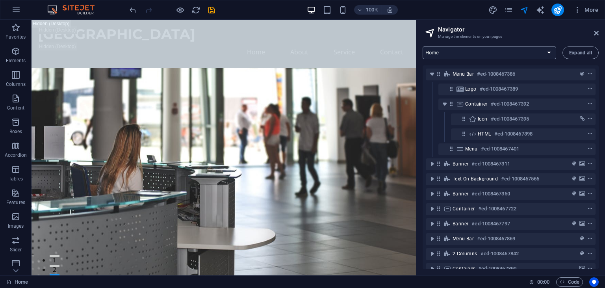
click at [539, 52] on select "Home Subpage Legal Notice Privacy New Collection: Single Page Layout Real Estat…" at bounding box center [488, 52] width 133 height 13
